Goal: Information Seeking & Learning: Learn about a topic

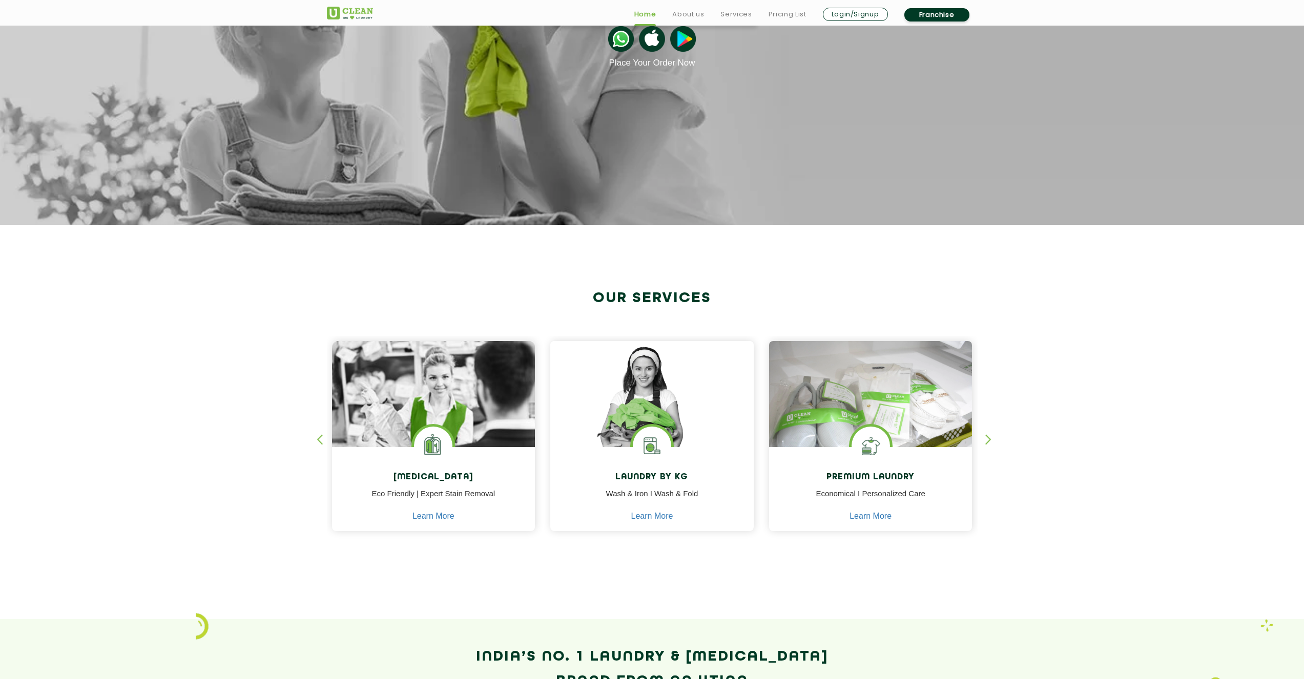
scroll to position [265, 0]
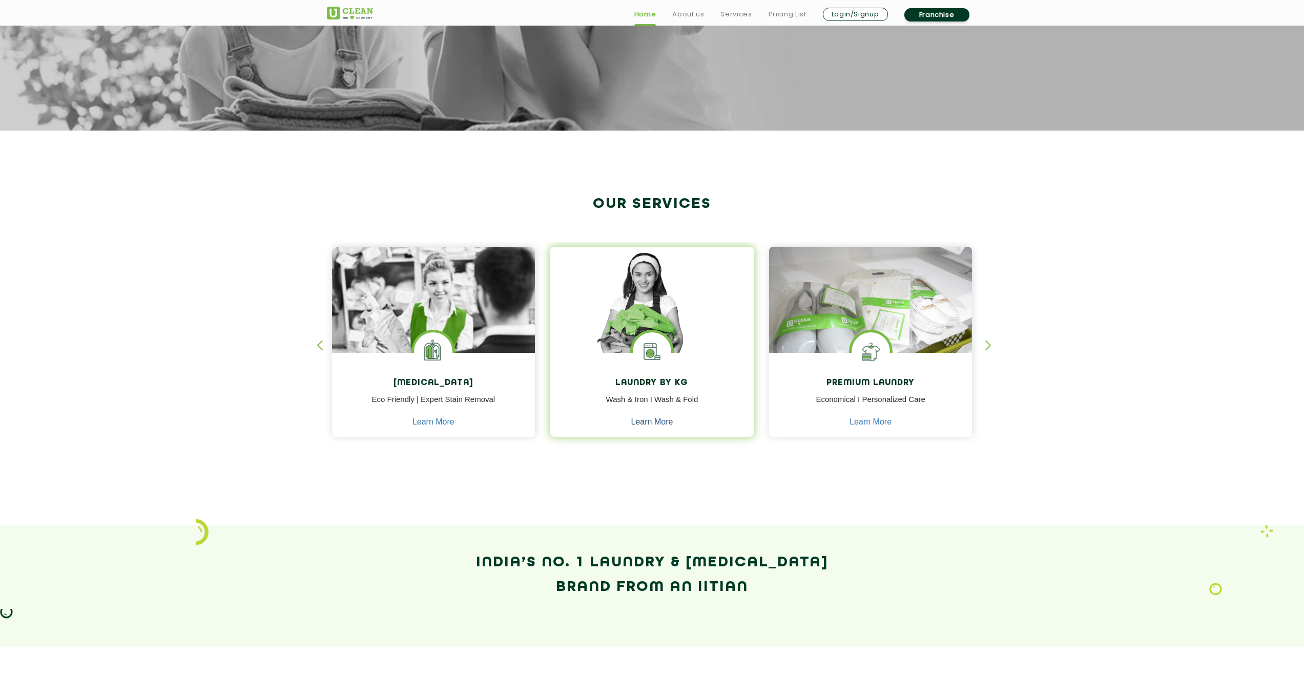
click at [663, 422] on link "Learn More" at bounding box center [652, 422] width 42 height 9
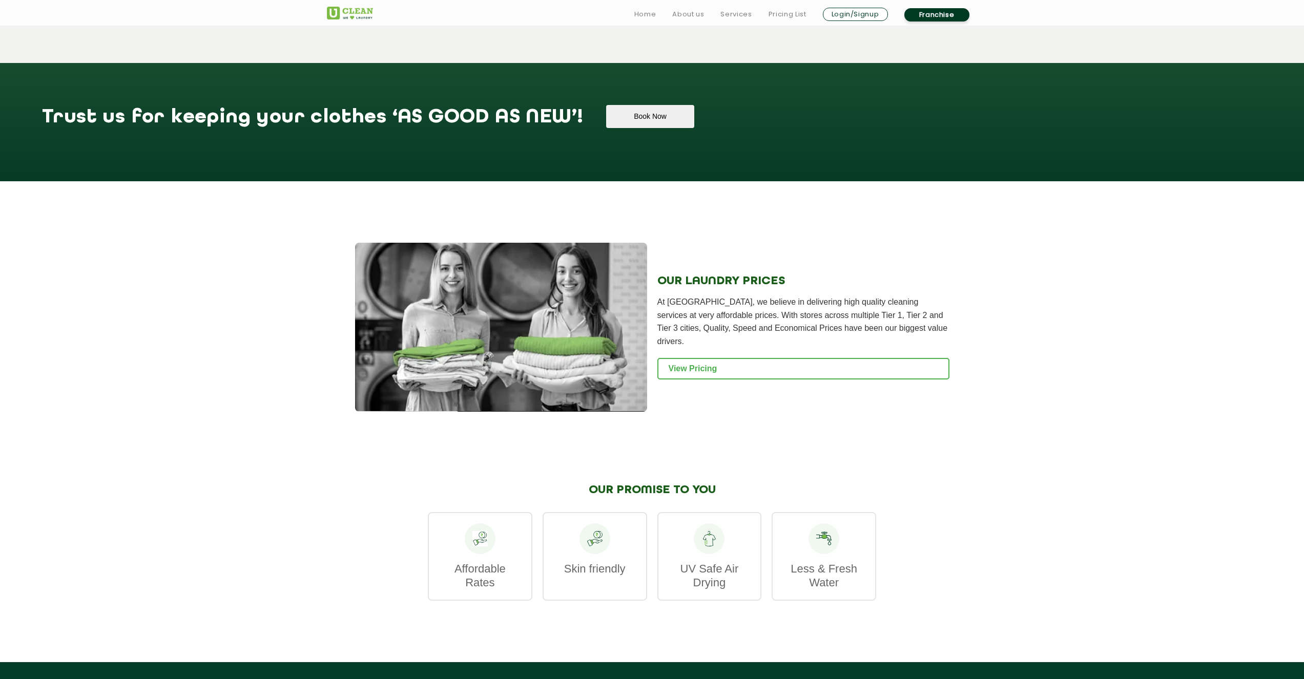
scroll to position [1077, 0]
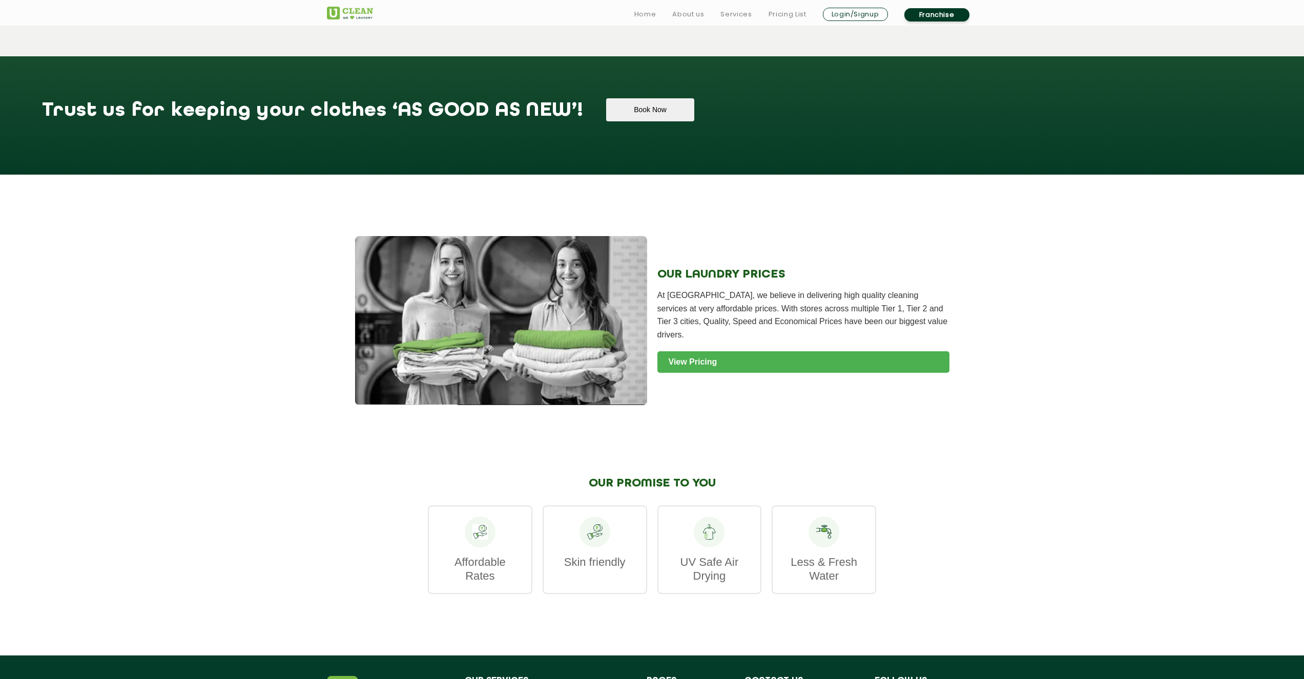
click at [711, 351] on link "View Pricing" at bounding box center [803, 362] width 292 height 22
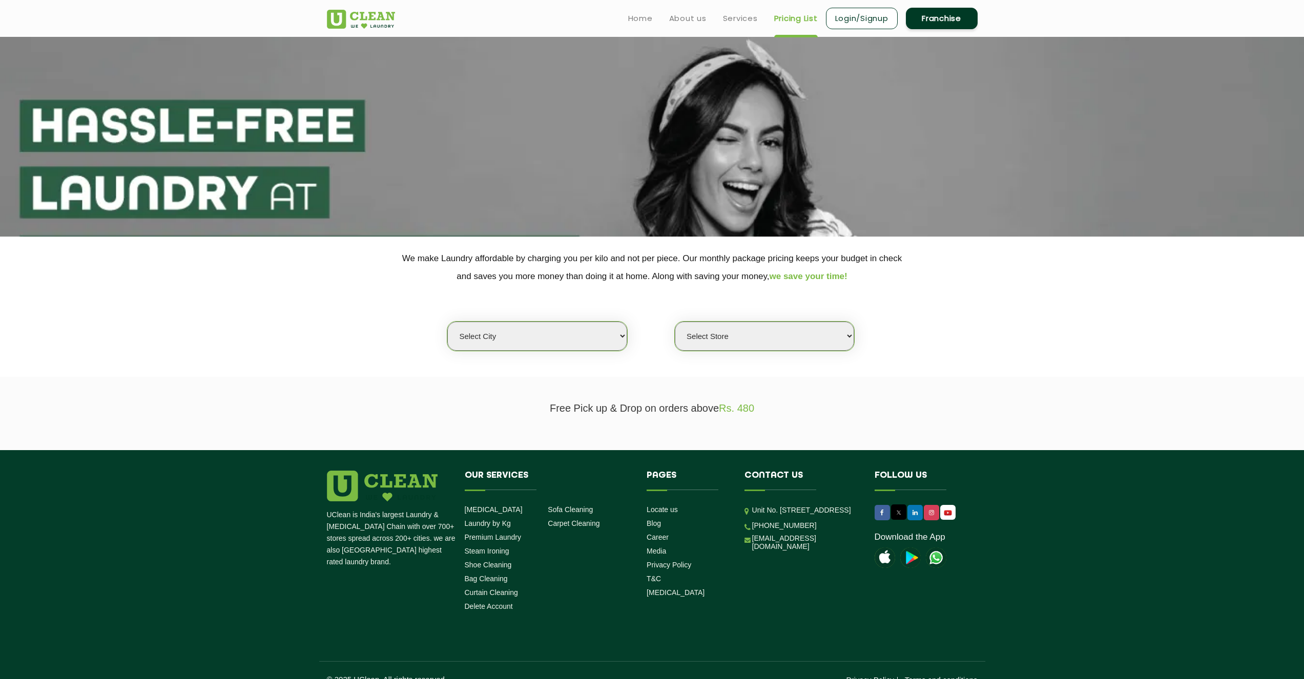
click at [496, 328] on select "Select city [GEOGRAPHIC_DATA] [GEOGRAPHIC_DATA] [GEOGRAPHIC_DATA] [GEOGRAPHIC_D…" at bounding box center [536, 336] width 179 height 29
select select "59"
click at [447, 322] on select "Select city [GEOGRAPHIC_DATA] [GEOGRAPHIC_DATA] [GEOGRAPHIC_DATA] [GEOGRAPHIC_D…" at bounding box center [536, 336] width 179 height 29
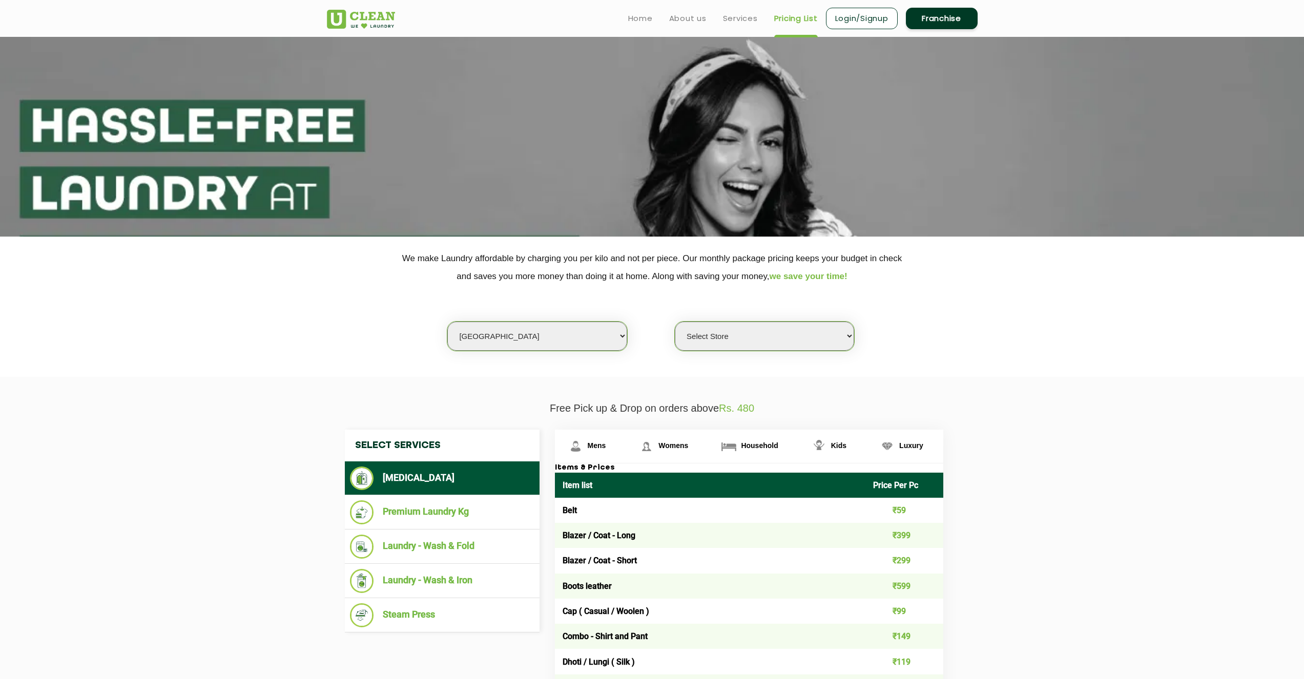
click at [735, 343] on select "Select Store [GEOGRAPHIC_DATA] [GEOGRAPHIC_DATA] [GEOGRAPHIC_DATA] [GEOGRAPHIC_…" at bounding box center [764, 336] width 179 height 29
click at [451, 506] on li "Premium Laundry Kg" at bounding box center [442, 513] width 184 height 24
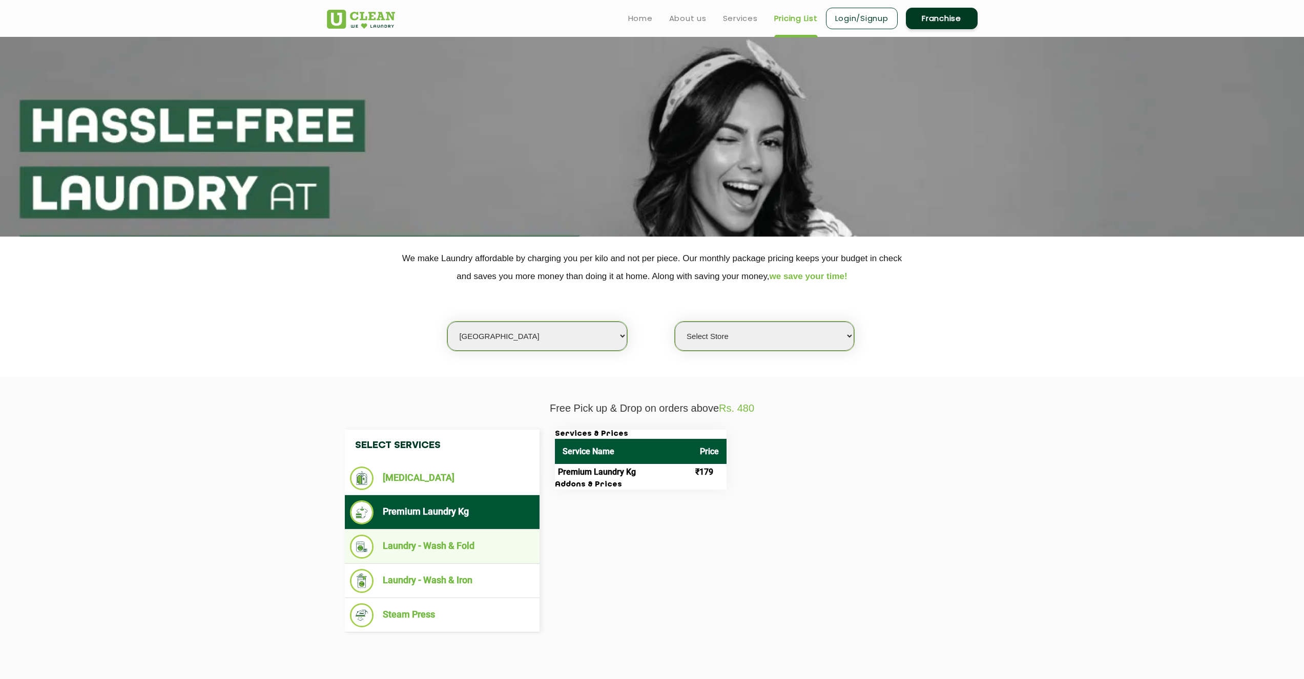
click at [497, 546] on li "Laundry - Wash & Fold" at bounding box center [442, 547] width 184 height 24
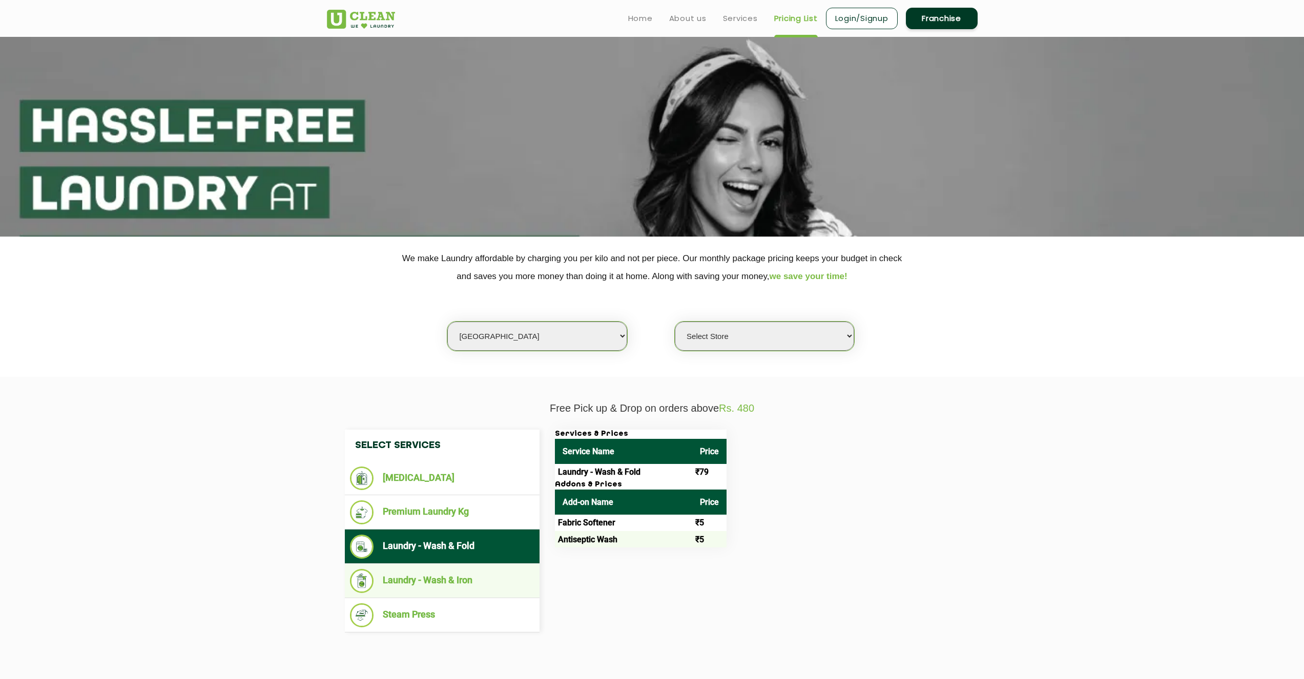
click at [475, 582] on li "Laundry - Wash & Iron" at bounding box center [442, 581] width 184 height 24
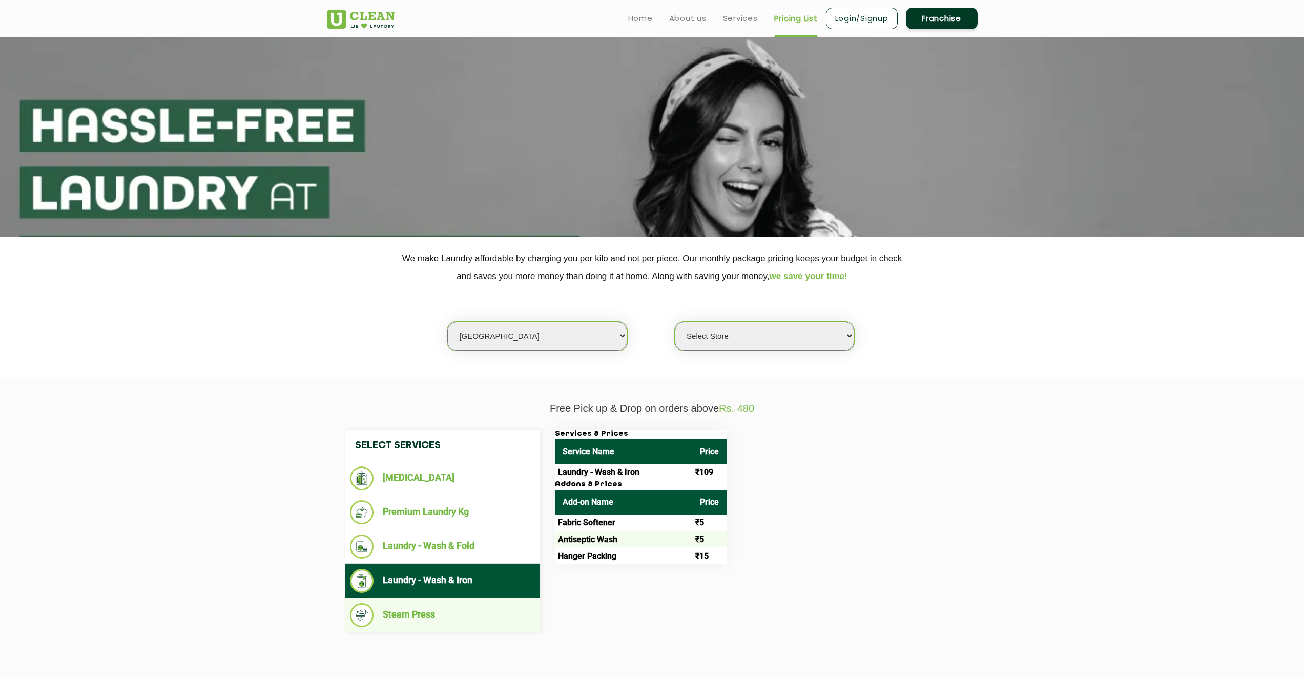
click at [478, 616] on li "Steam Press" at bounding box center [442, 615] width 184 height 24
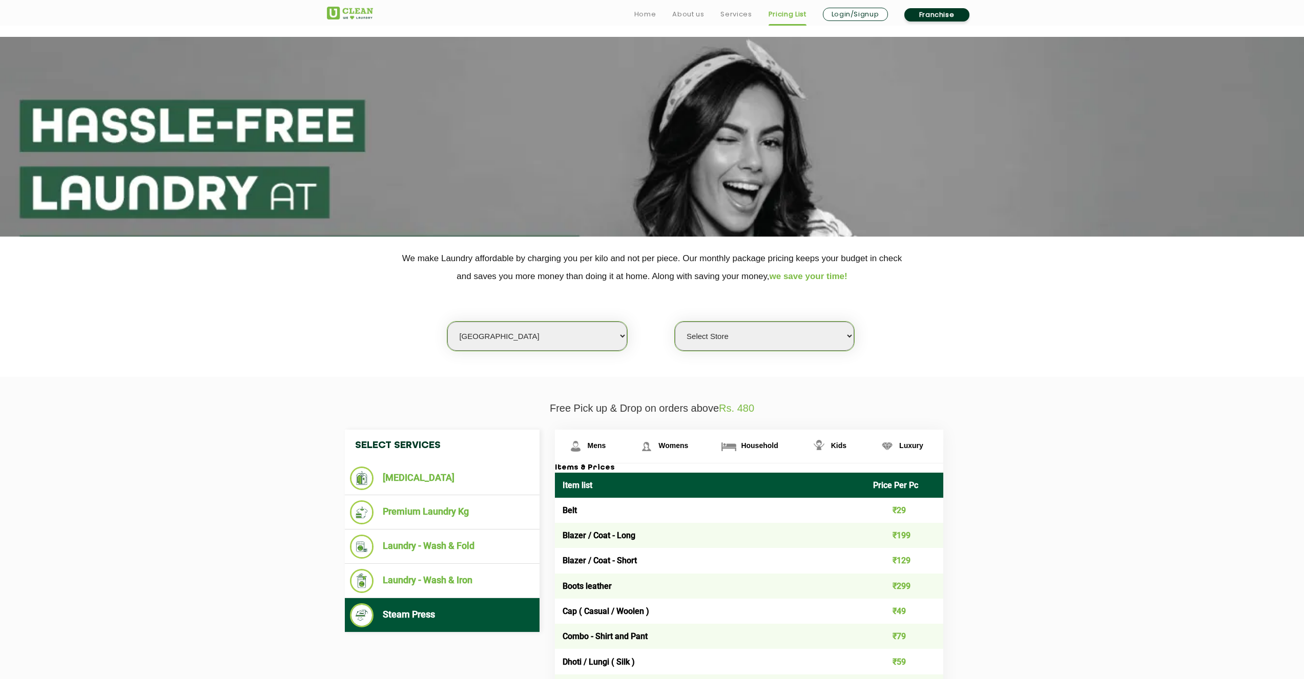
scroll to position [61, 0]
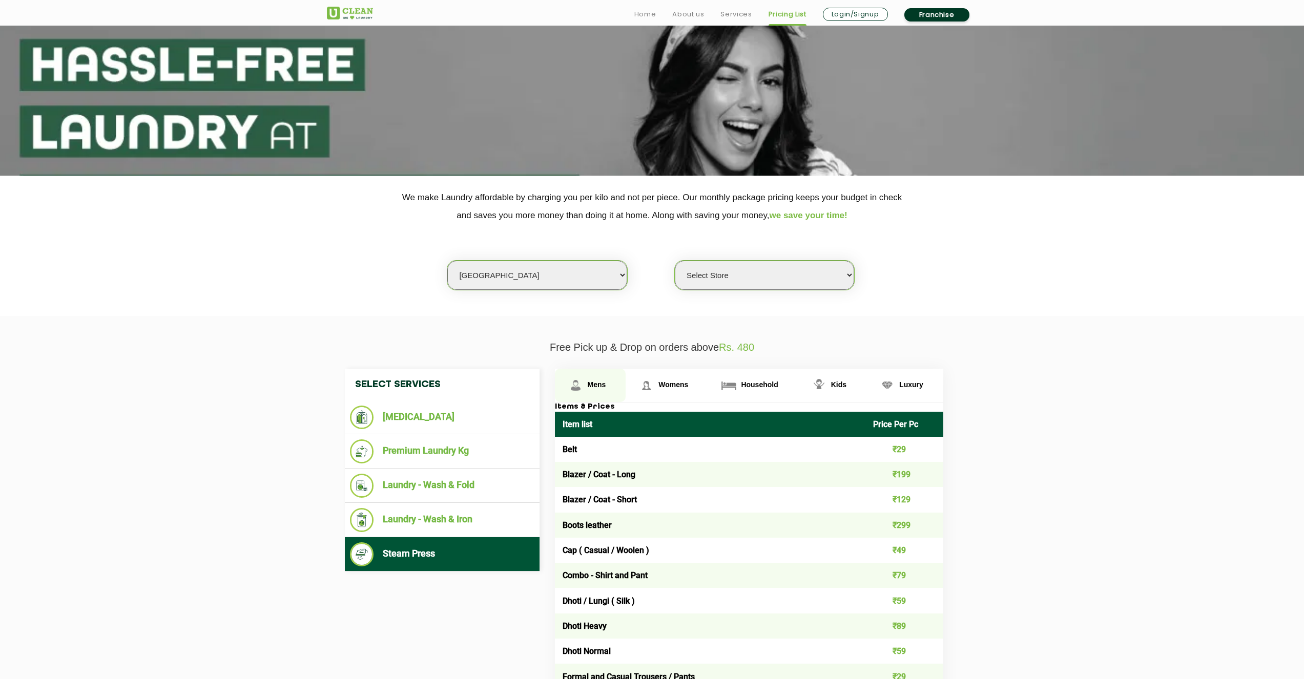
click at [598, 383] on span "Mens" at bounding box center [597, 385] width 18 height 8
click at [458, 457] on li "Premium Laundry Kg" at bounding box center [442, 452] width 184 height 24
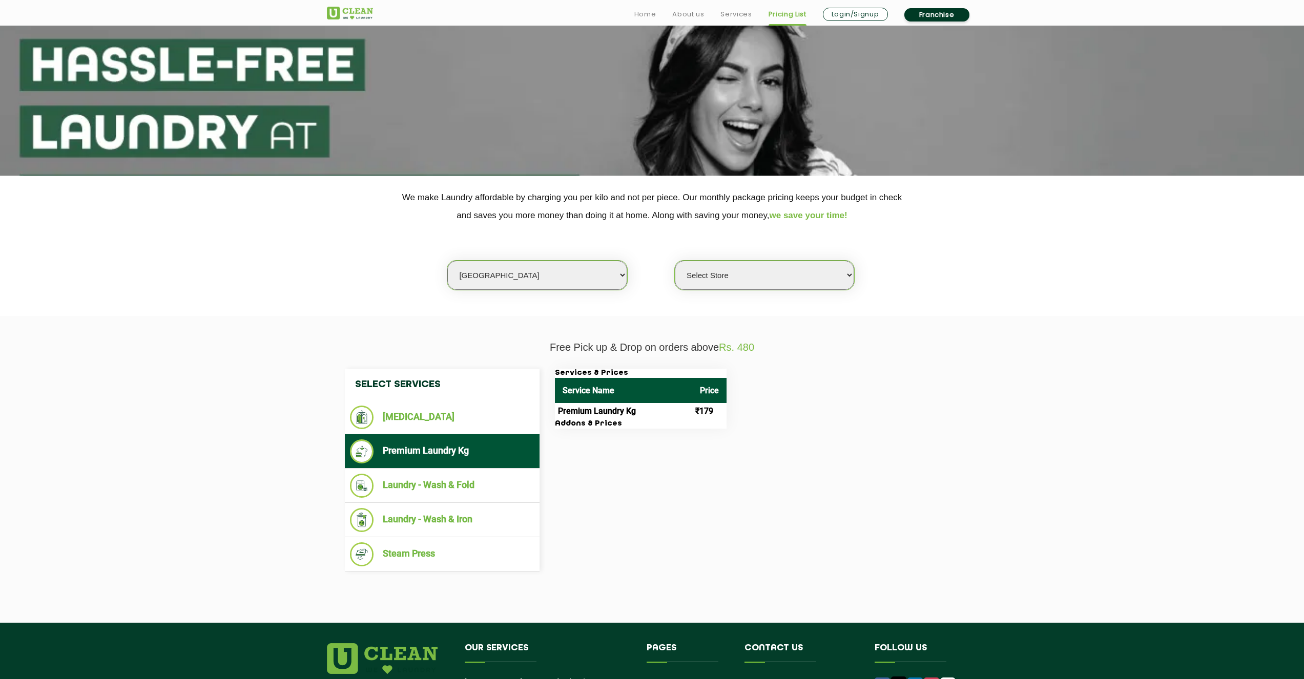
click at [800, 276] on select "Select Store UClean Hyderpora Srinagar UClean Wazir Bagh Srinagar" at bounding box center [764, 275] width 179 height 29
click at [675, 261] on select "Select Store UClean Hyderpora Srinagar UClean Wazir Bagh Srinagar" at bounding box center [764, 275] width 179 height 29
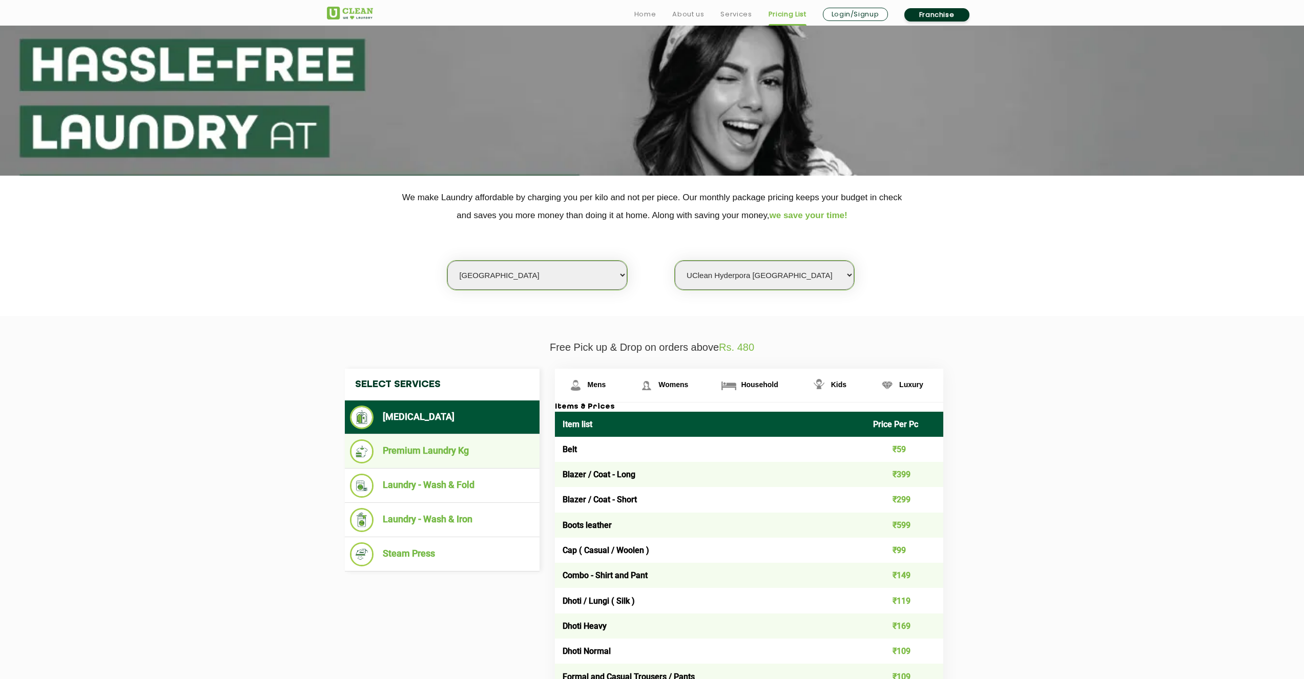
click at [476, 454] on li "Premium Laundry Kg" at bounding box center [442, 452] width 184 height 24
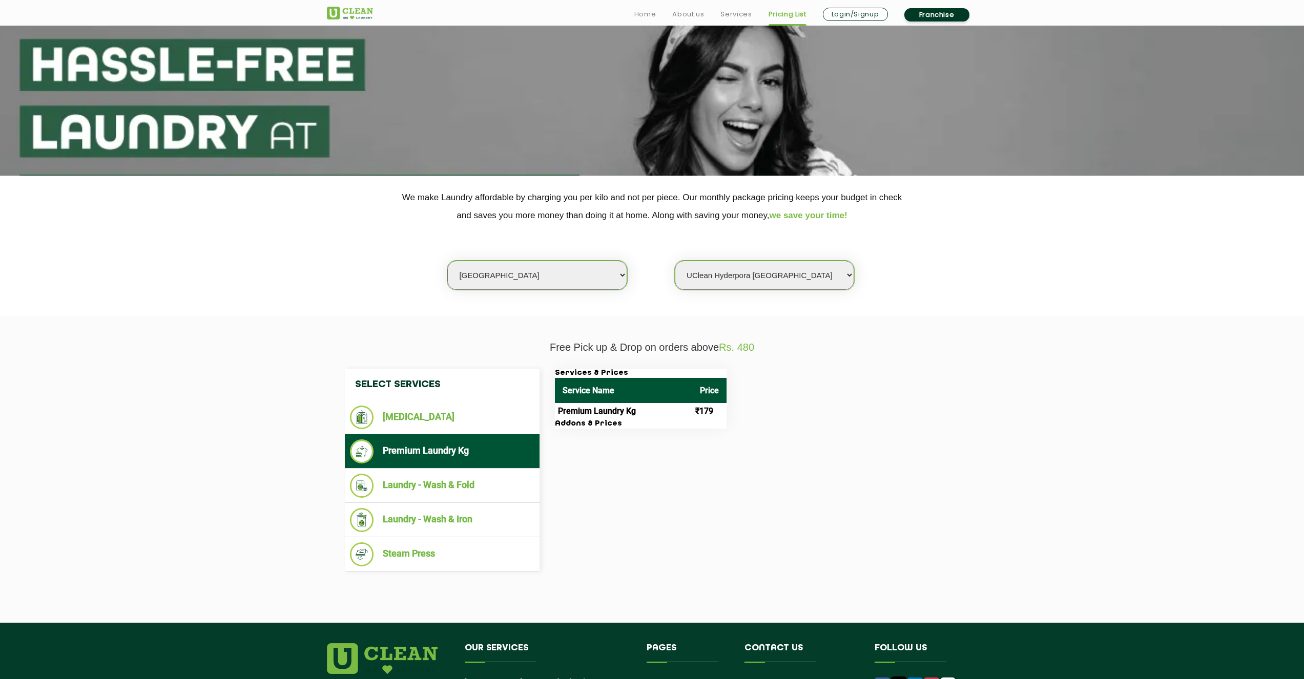
click at [718, 274] on select "Select Store UClean Hyderpora Srinagar UClean Wazir Bagh Srinagar" at bounding box center [764, 275] width 179 height 29
select select "476"
click at [675, 261] on select "Select Store UClean Hyderpora Srinagar UClean Wazir Bagh Srinagar" at bounding box center [764, 275] width 179 height 29
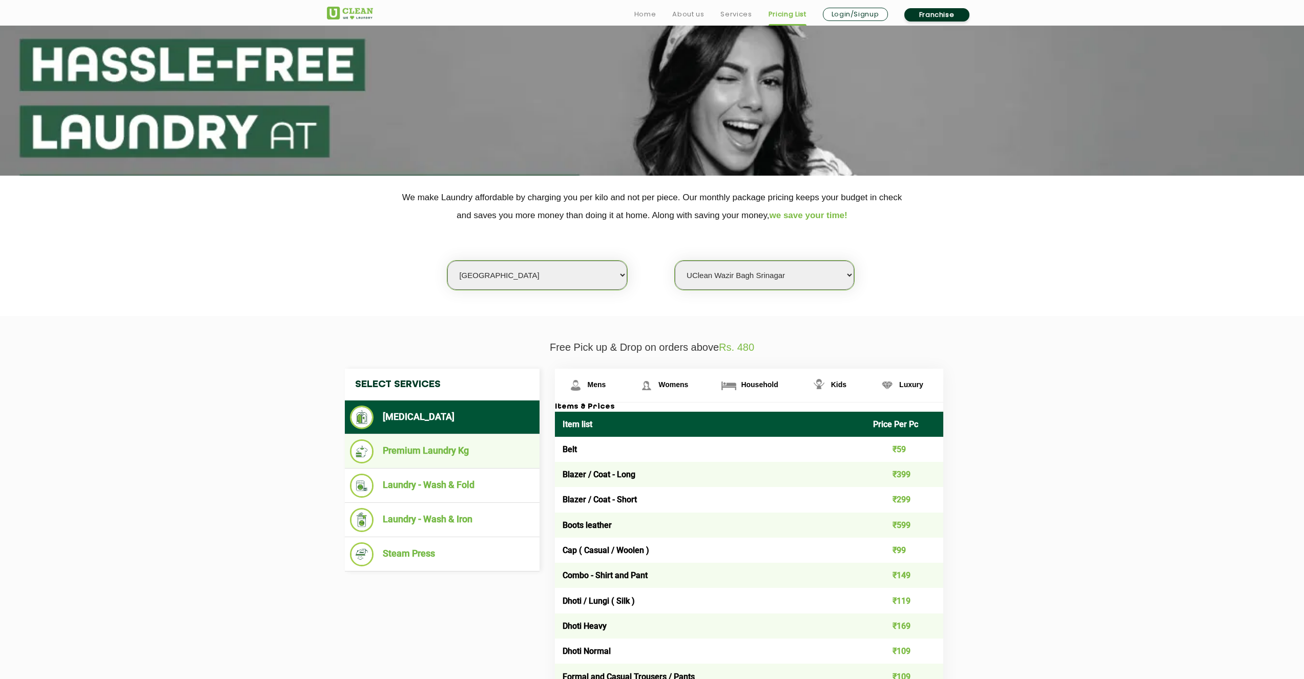
click at [442, 448] on li "Premium Laundry Kg" at bounding box center [442, 452] width 184 height 24
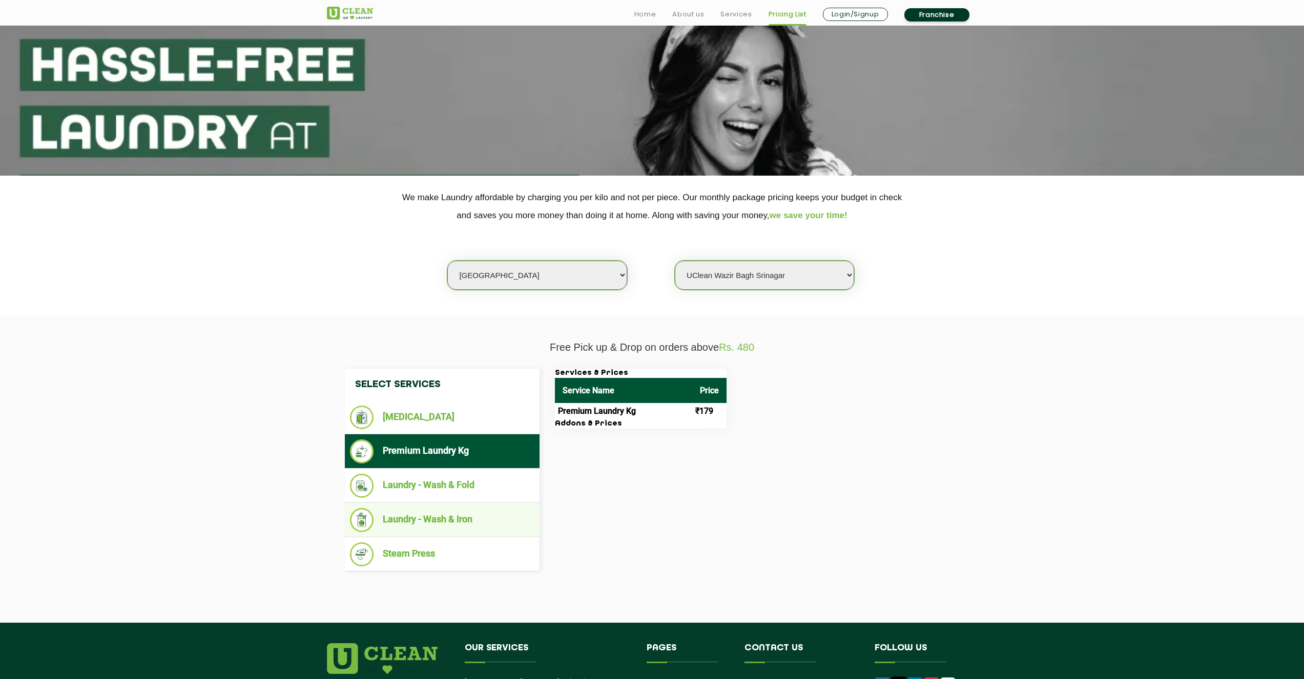
click at [494, 520] on li "Laundry - Wash & Iron" at bounding box center [442, 520] width 184 height 24
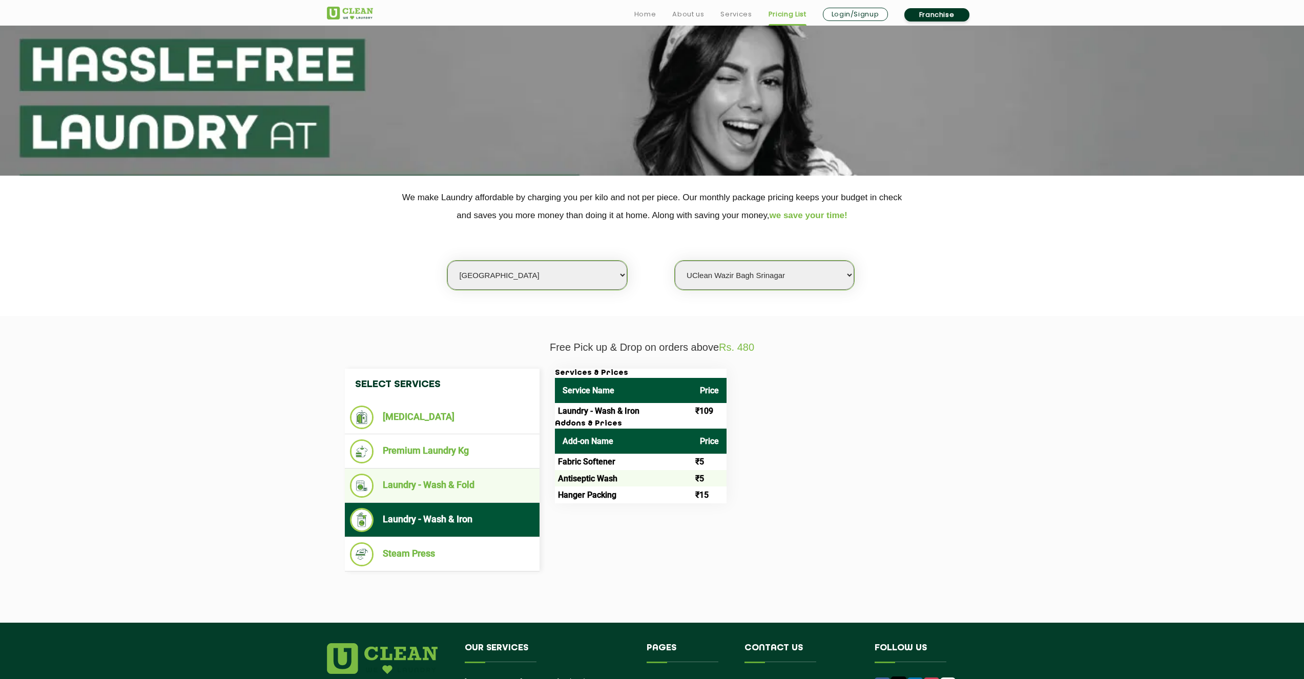
click at [469, 474] on ul "Laundry - Wash & Fold" at bounding box center [442, 486] width 195 height 34
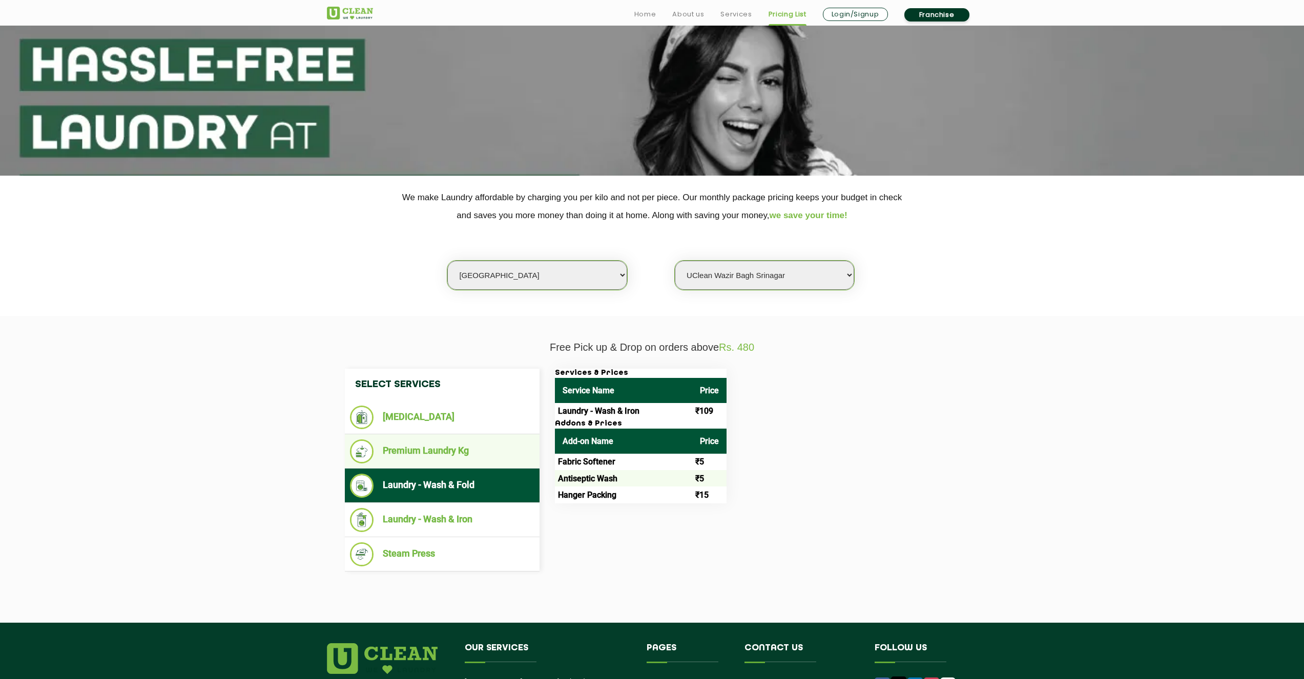
click at [472, 457] on li "Premium Laundry Kg" at bounding box center [442, 452] width 184 height 24
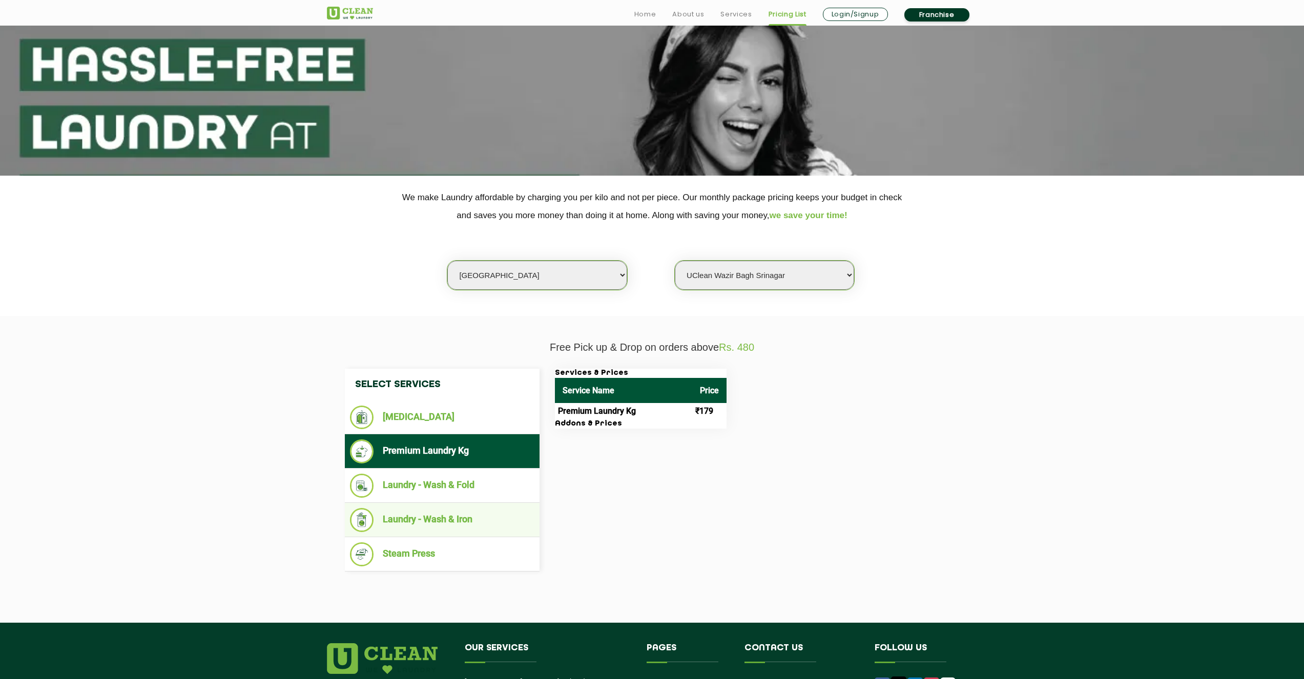
click at [507, 514] on li "Laundry - Wash & Iron" at bounding box center [442, 520] width 184 height 24
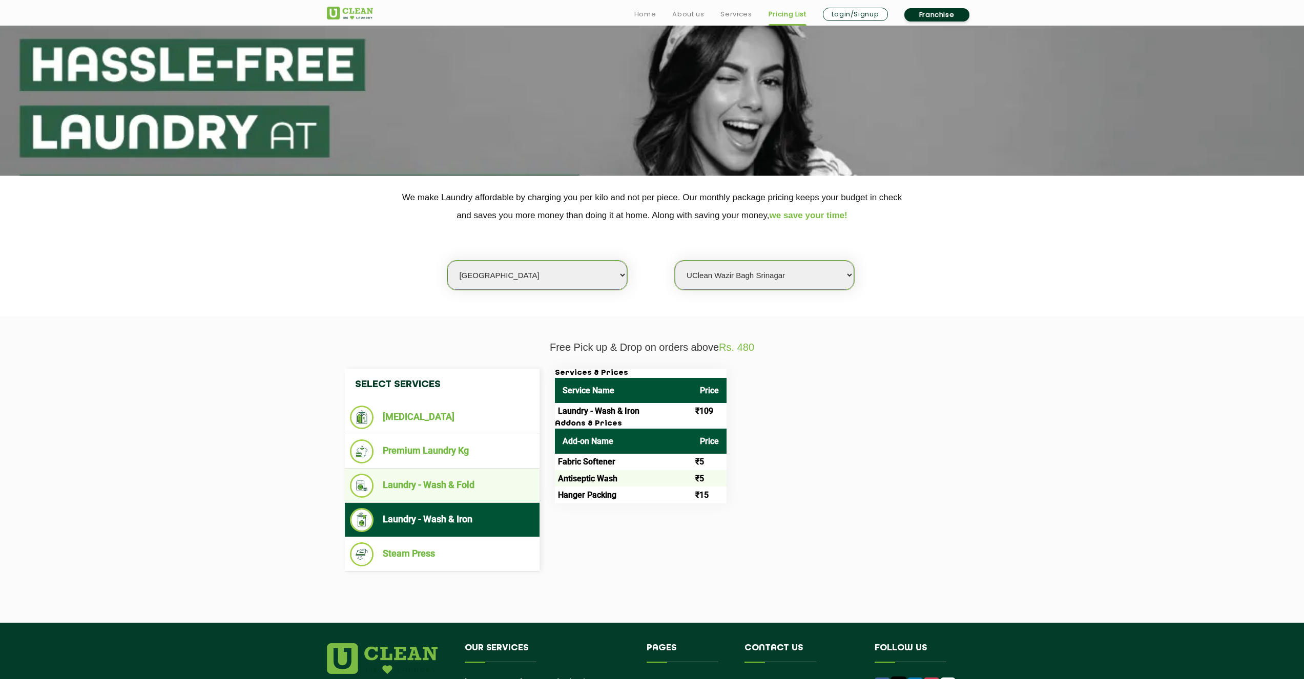
click at [502, 490] on li "Laundry - Wash & Fold" at bounding box center [442, 486] width 184 height 24
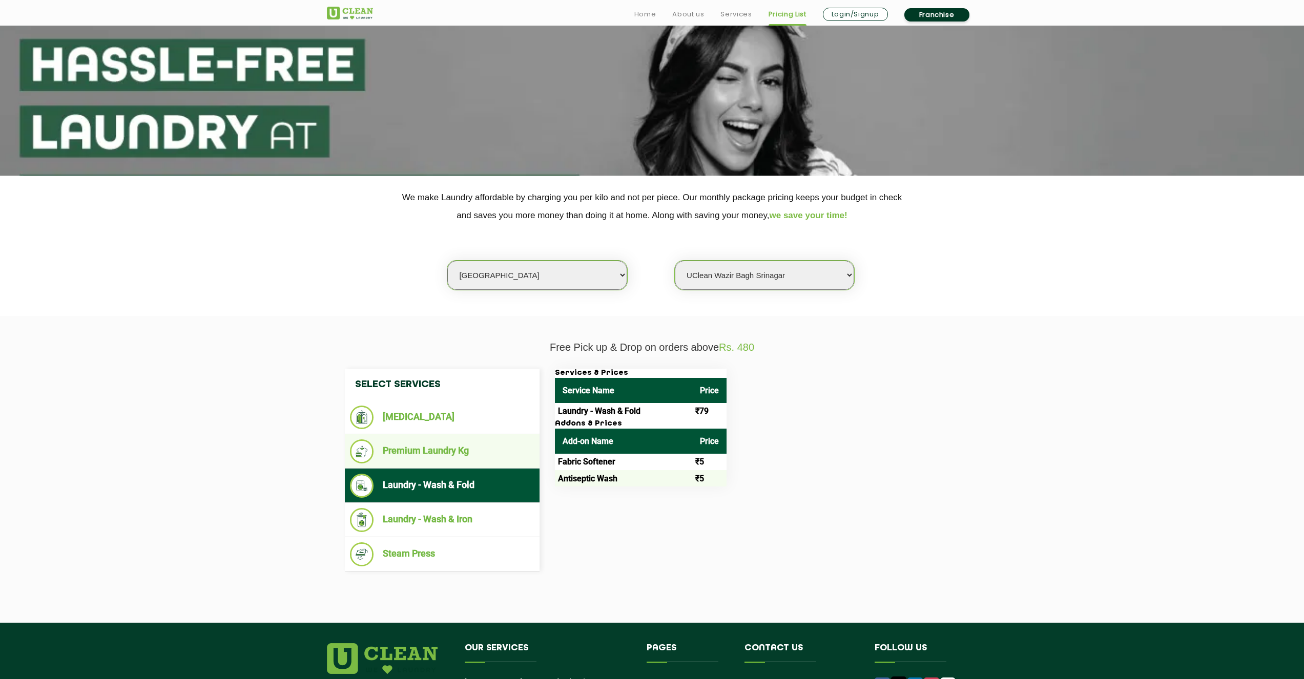
click at [518, 457] on li "Premium Laundry Kg" at bounding box center [442, 452] width 184 height 24
